Goal: Transaction & Acquisition: Purchase product/service

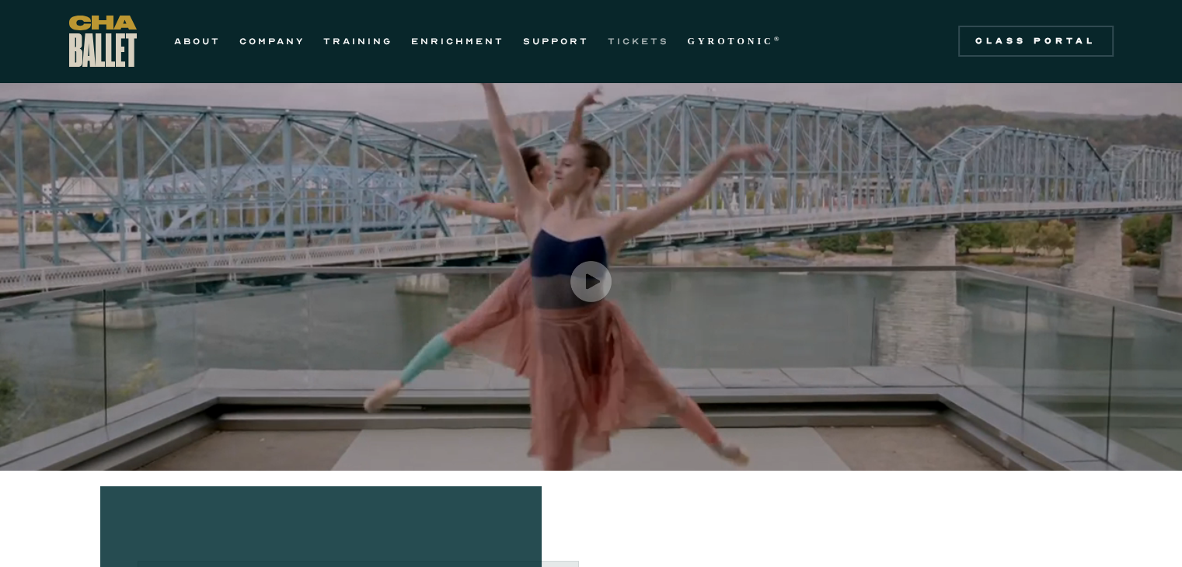
click at [657, 37] on link "TICKETS" at bounding box center [638, 41] width 61 height 19
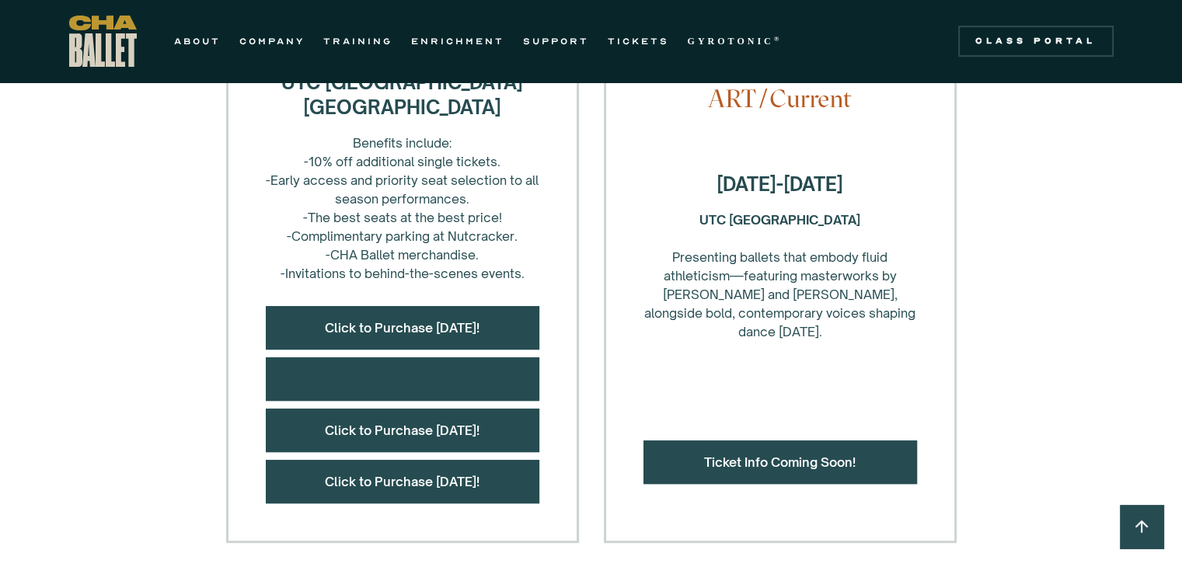
scroll to position [687, 0]
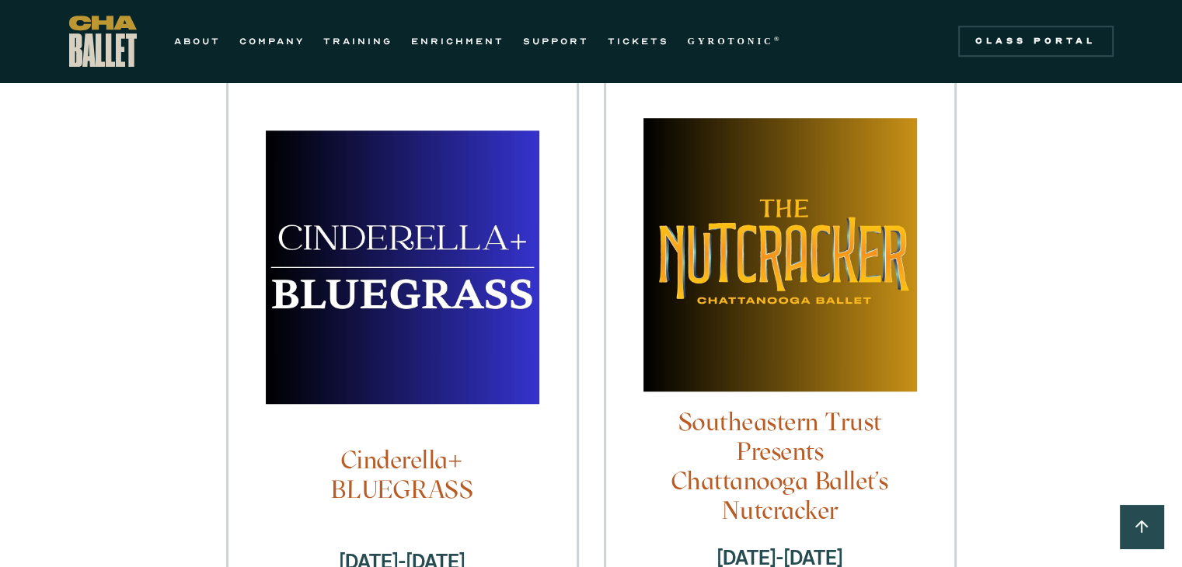
click at [102, 416] on div "25-26 Season Tickets! [GEOGRAPHIC_DATA] Benefits include: -10% off additional s…" at bounding box center [591, 450] width 1182 height 2482
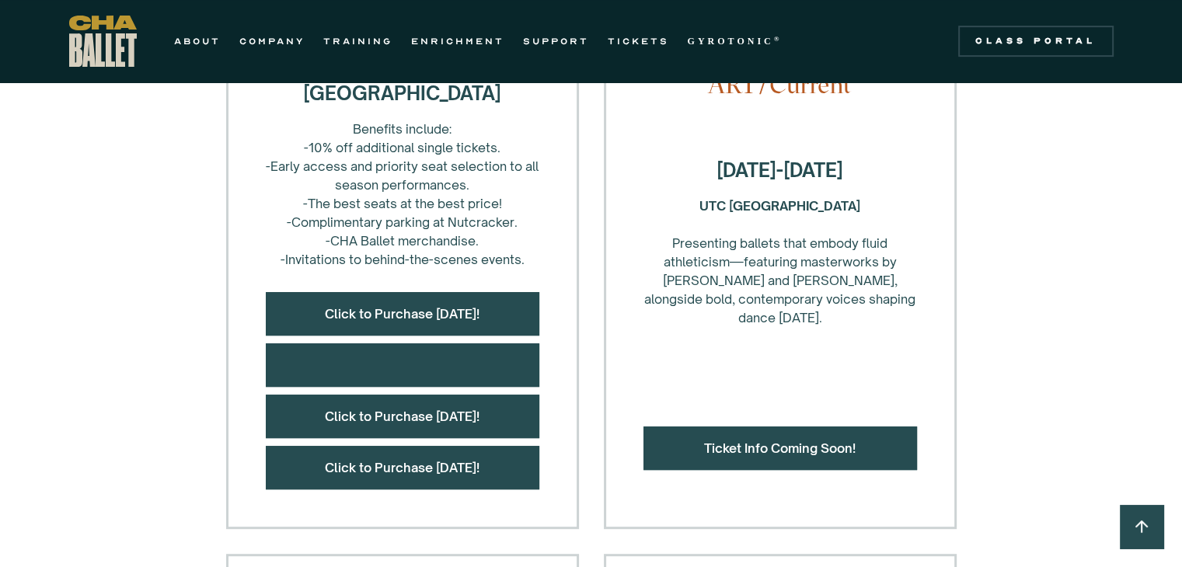
scroll to position [727, 0]
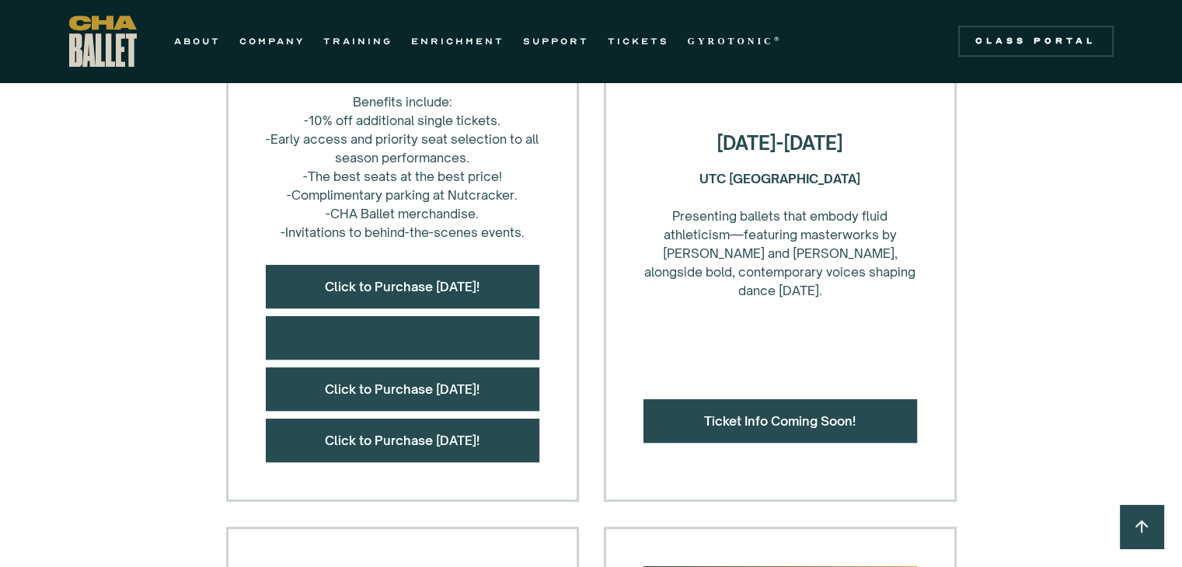
click at [334, 337] on div at bounding box center [403, 338] width 274 height 44
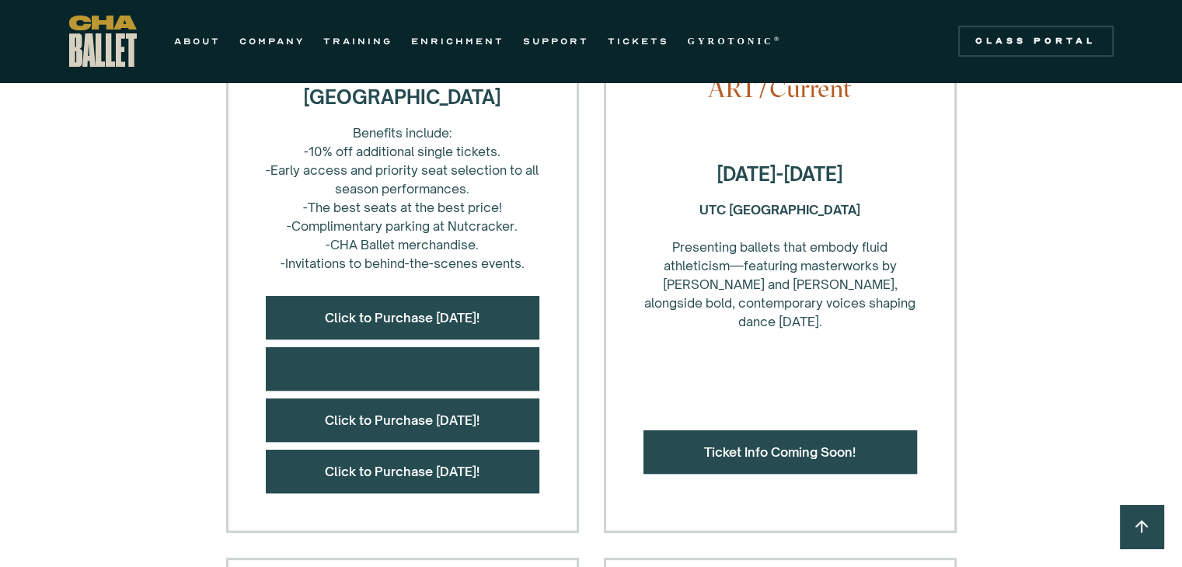
scroll to position [696, 0]
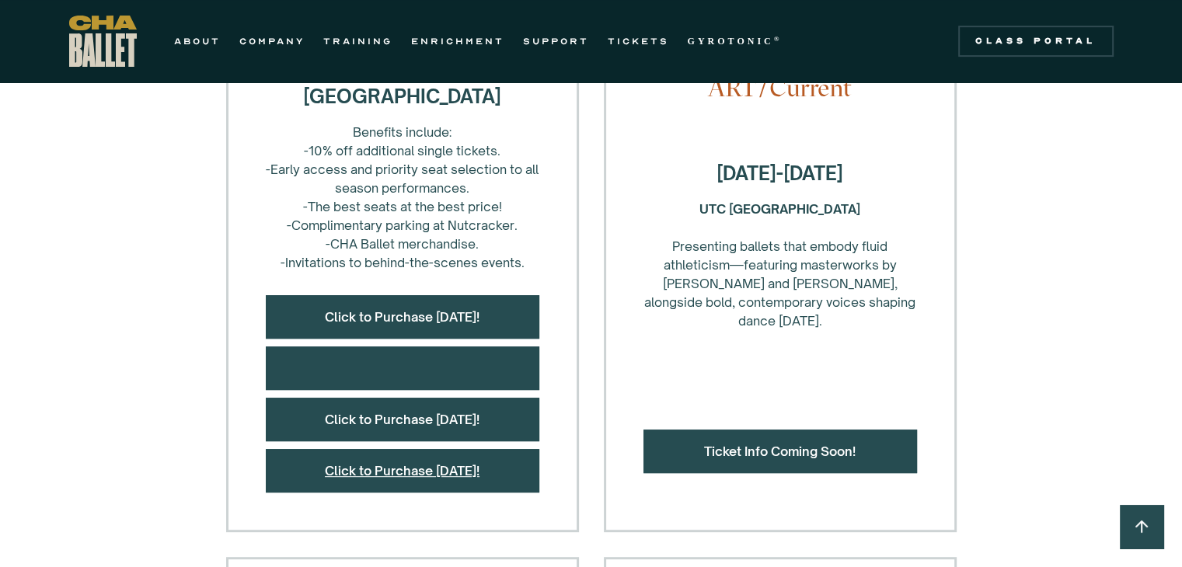
click at [369, 470] on link "Click to Purchase [DATE]!" at bounding box center [402, 471] width 155 height 16
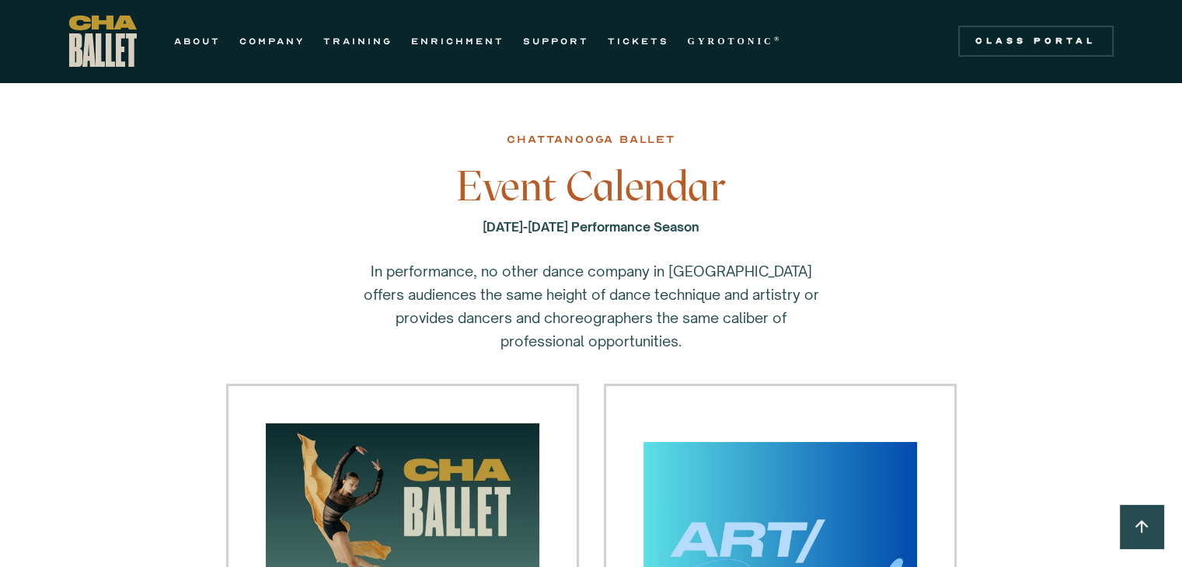
click at [558, 288] on p "In performance, no other dance company in [GEOGRAPHIC_DATA] offers audiences th…" at bounding box center [591, 306] width 466 height 93
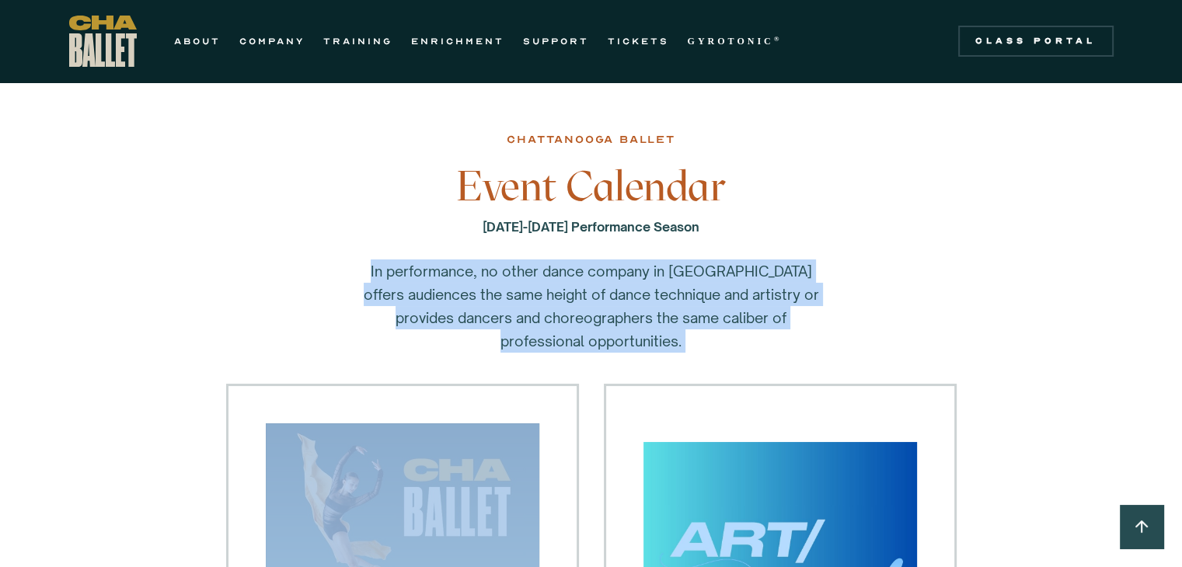
click at [558, 288] on p "In performance, no other dance company in [GEOGRAPHIC_DATA] offers audiences th…" at bounding box center [591, 306] width 466 height 93
click at [650, 44] on link "TICKETS" at bounding box center [638, 41] width 61 height 19
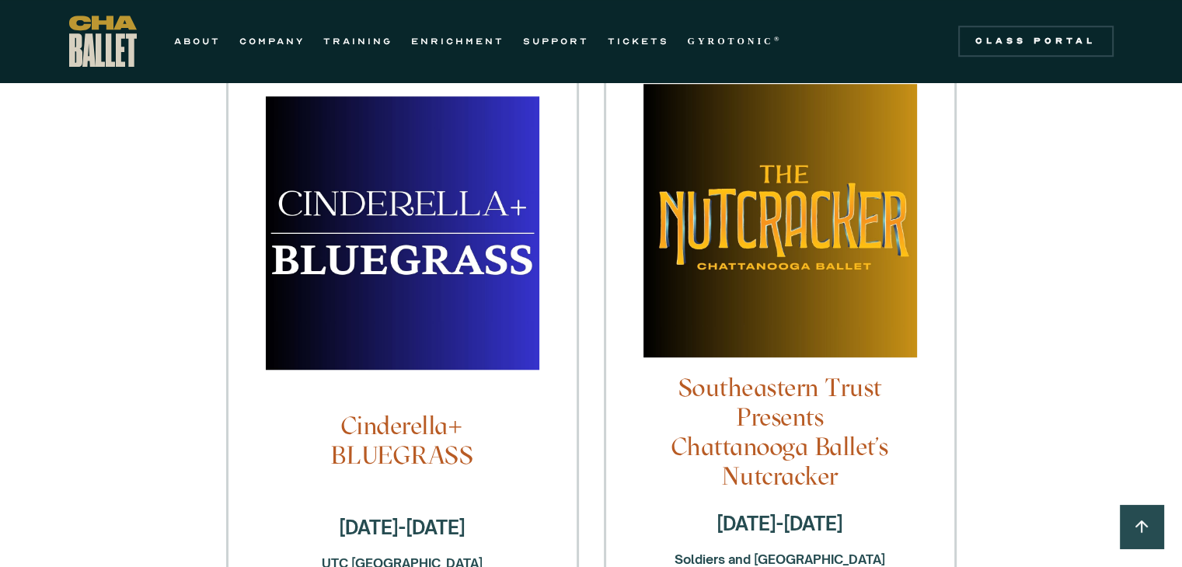
scroll to position [1211, 0]
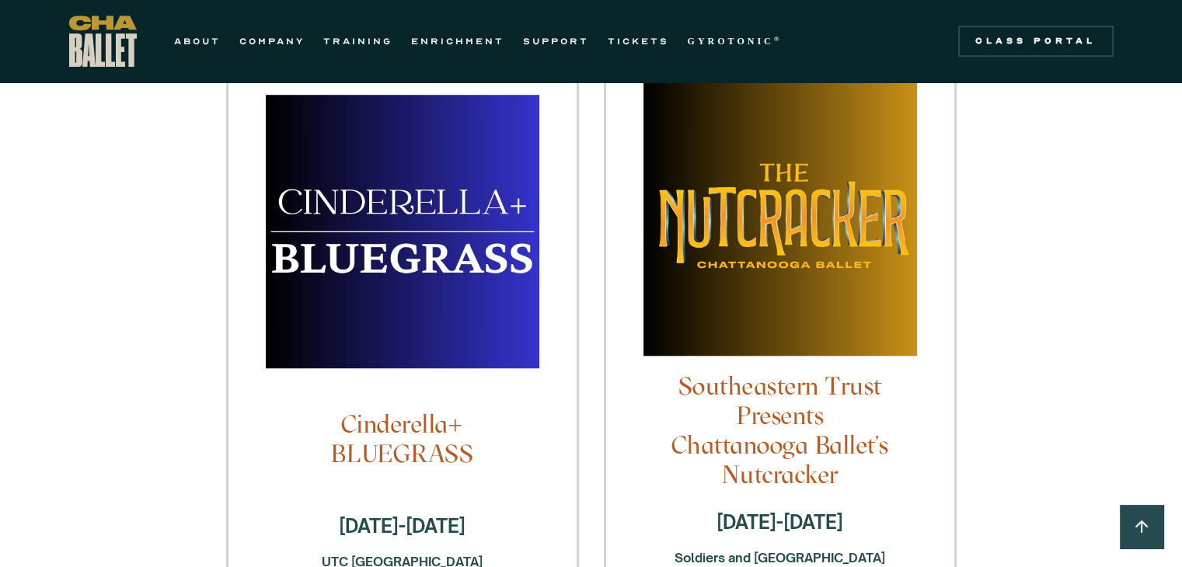
click at [1099, 379] on div "25-26 Season Tickets! [GEOGRAPHIC_DATA] Benefits include: -10% off additional s…" at bounding box center [591, 414] width 1182 height 2482
